Goal: Information Seeking & Learning: Learn about a topic

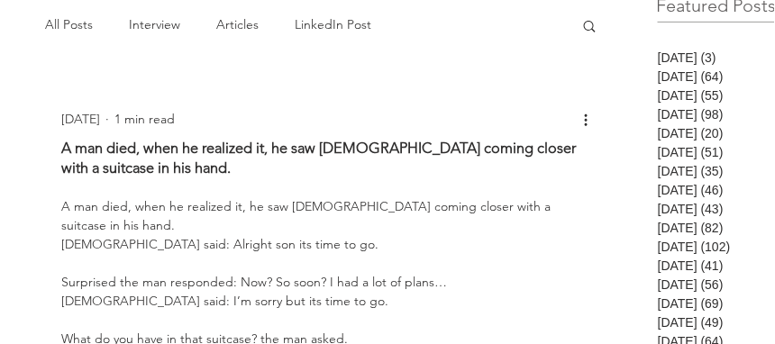
scroll to position [143, 0]
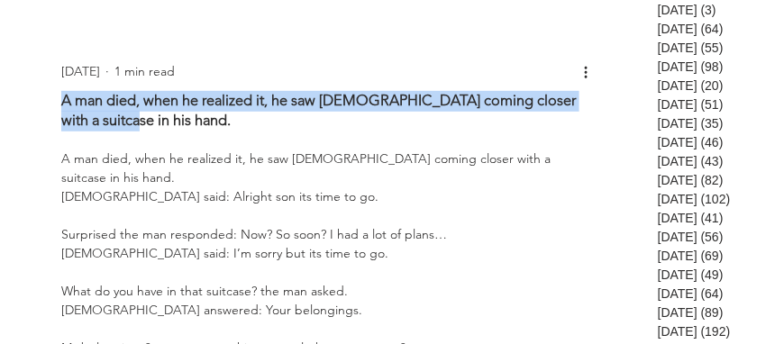
drag, startPoint x: 361, startPoint y: 181, endPoint x: 37, endPoint y: 96, distance: 335.6
copy h1 "A man died, when he realized it, he saw [DEMOGRAPHIC_DATA] coming closer with a…"
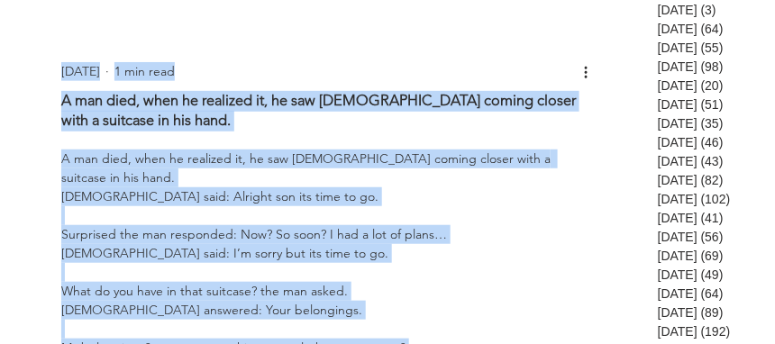
drag, startPoint x: 297, startPoint y: 100, endPoint x: 56, endPoint y: 94, distance: 241.7
copy div "L ips dolo, sita co adipisci el, se doe Tem incidi utlabo etdo m aliquaen ad mi…"
click at [440, 133] on h1 "A man died, when he realized it, he saw [DEMOGRAPHIC_DATA] coming closer with a…" at bounding box center [328, 111] width 535 height 41
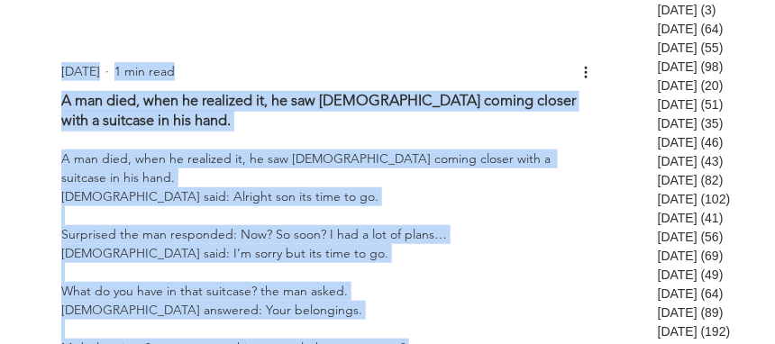
click at [500, 115] on h1 "A man died, when he realized it, he saw [DEMOGRAPHIC_DATA] coming closer with a…" at bounding box center [328, 111] width 535 height 41
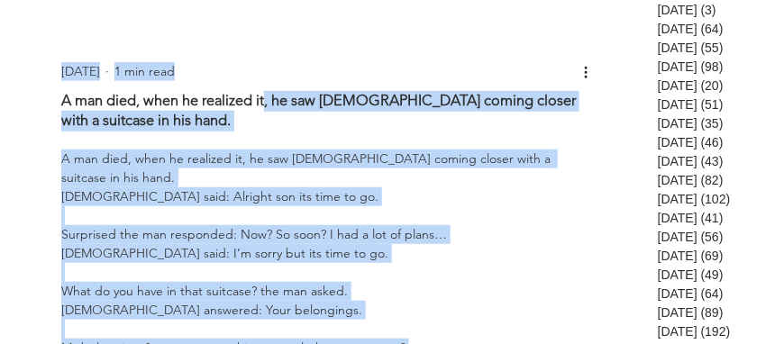
click at [500, 115] on h1 "A man died, when he realized it, he saw [DEMOGRAPHIC_DATA] coming closer with a…" at bounding box center [328, 111] width 535 height 41
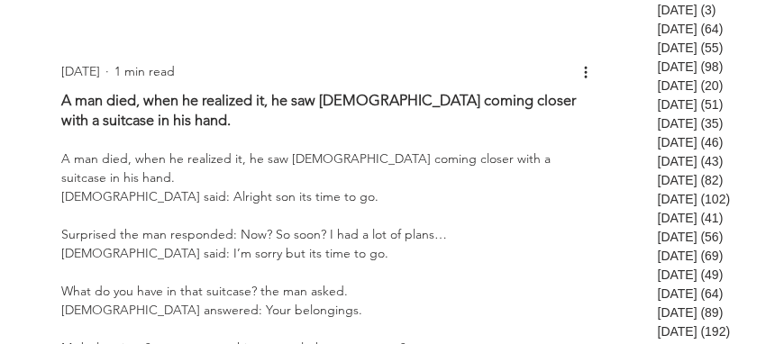
click at [437, 124] on h1 "A man died, when he realized it, he saw [DEMOGRAPHIC_DATA] coming closer with a…" at bounding box center [328, 111] width 535 height 41
